Goal: Task Accomplishment & Management: Use online tool/utility

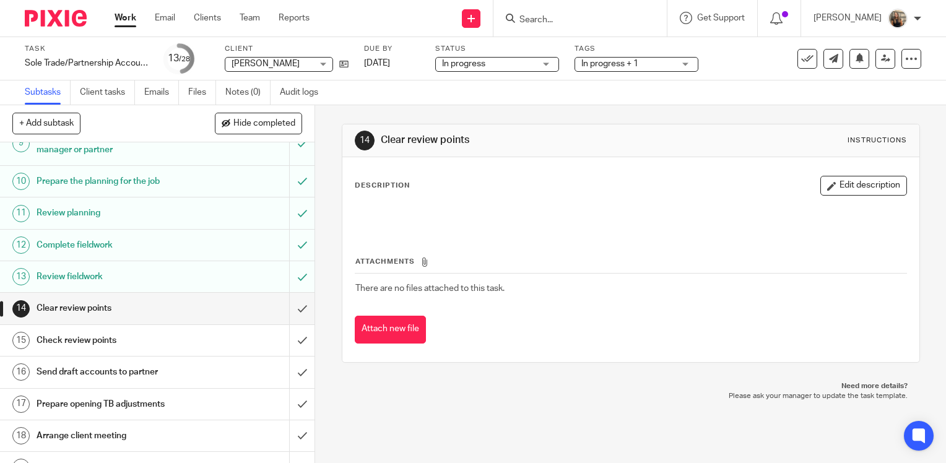
scroll to position [186, 0]
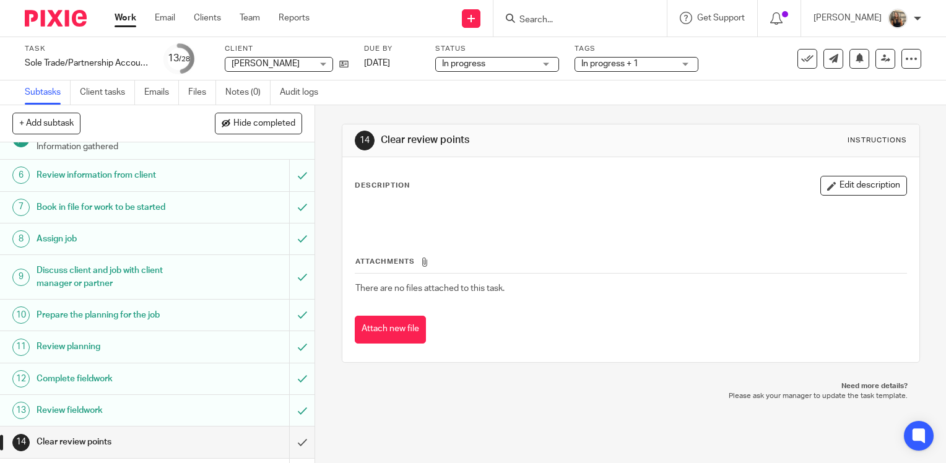
click at [129, 19] on link "Work" at bounding box center [125, 18] width 22 height 12
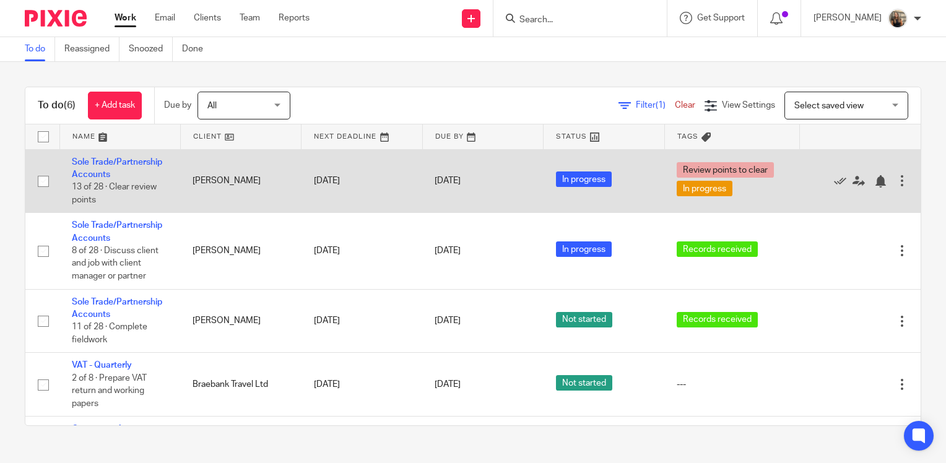
click at [108, 166] on td "Sole Trade/Partnership Accounts 13 of 28 · Clear review points" at bounding box center [119, 181] width 121 height 64
click at [108, 165] on link "Sole Trade/Partnership Accounts" at bounding box center [117, 168] width 90 height 21
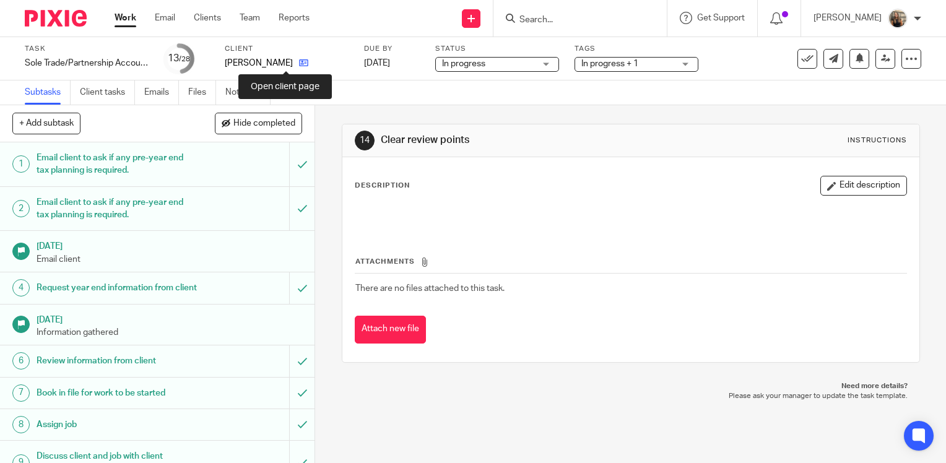
click at [299, 63] on icon at bounding box center [303, 62] width 9 height 9
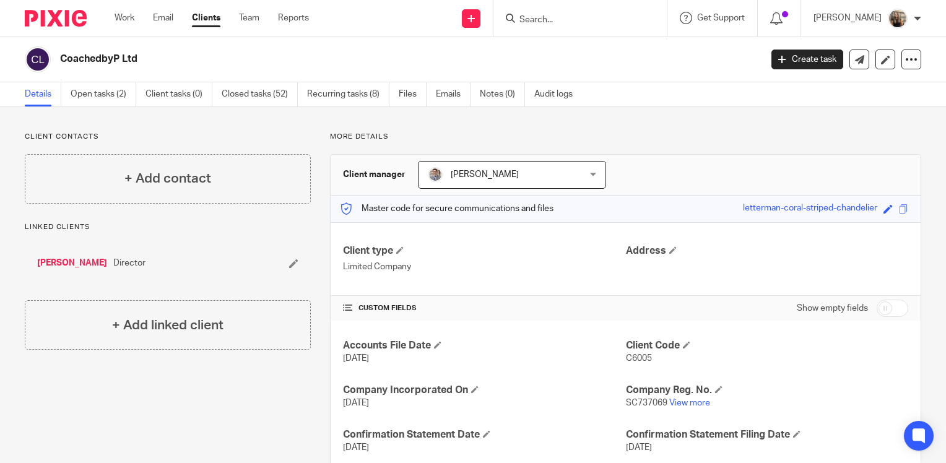
click at [37, 147] on div "Client contacts + Add contact" at bounding box center [168, 168] width 286 height 72
